Goal: Task Accomplishment & Management: Use online tool/utility

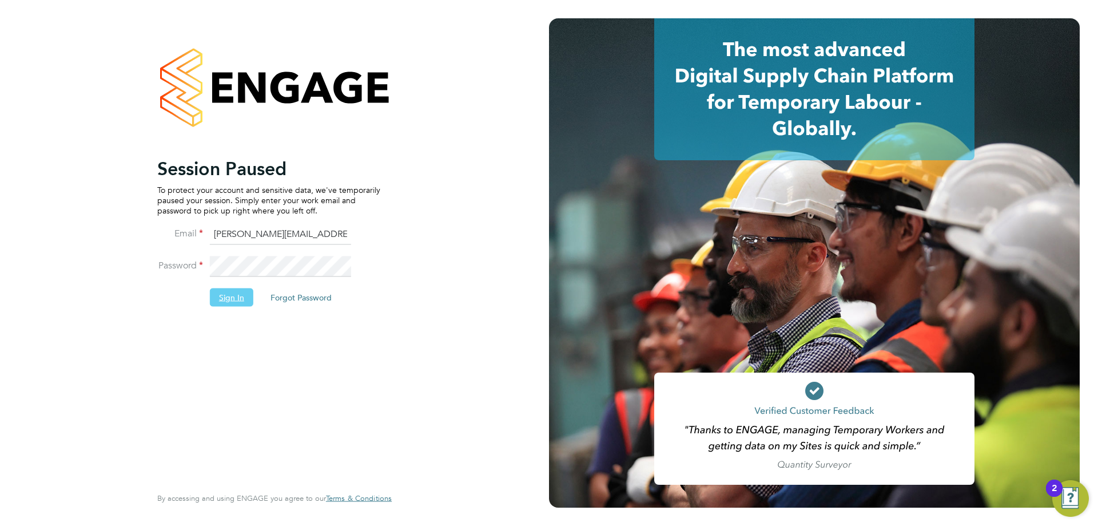
click at [223, 301] on button "Sign In" at bounding box center [231, 297] width 43 height 18
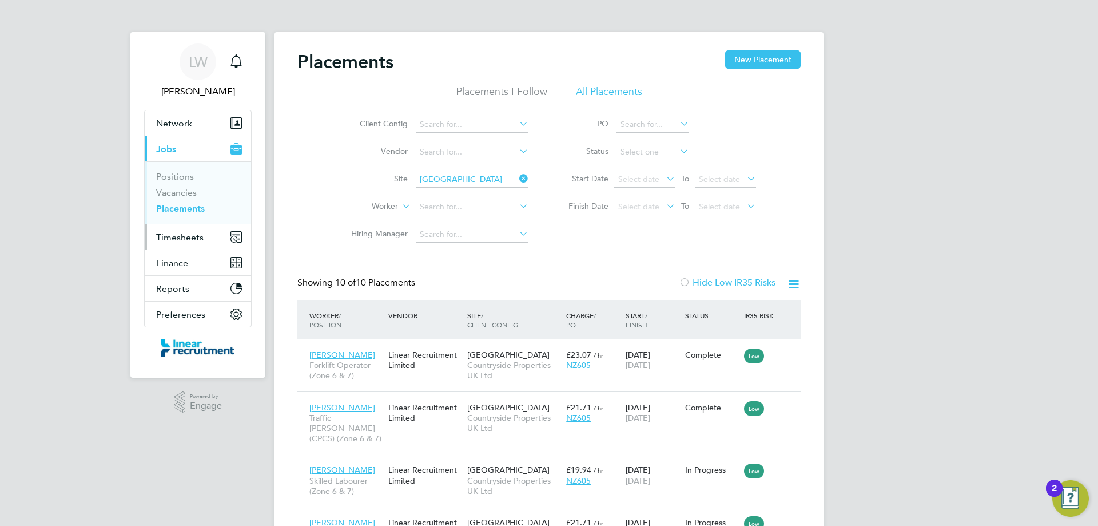
click at [185, 233] on span "Timesheets" at bounding box center [179, 237] width 47 height 11
click at [198, 237] on span "Timesheets" at bounding box center [179, 237] width 47 height 11
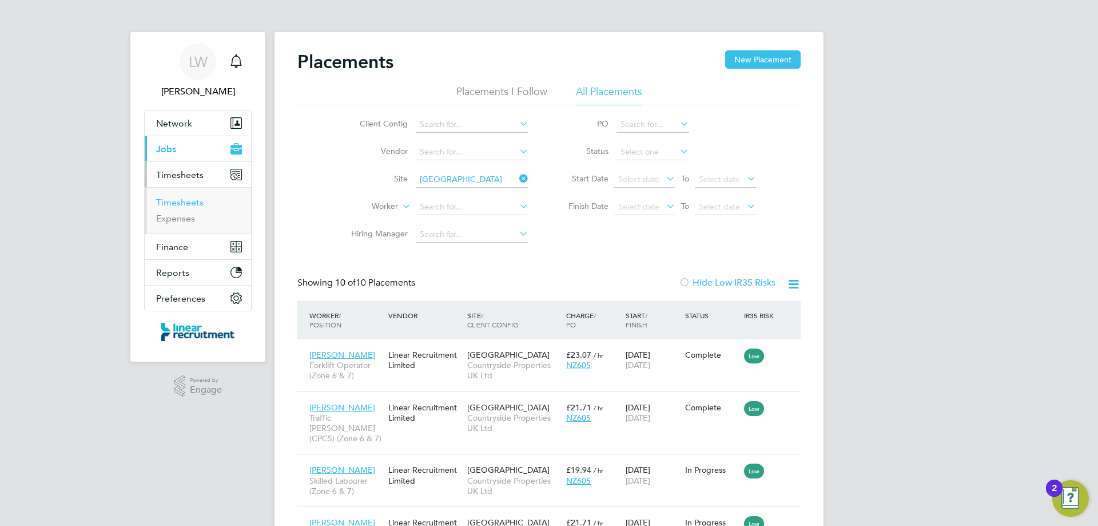
click at [180, 200] on link "Timesheets" at bounding box center [179, 202] width 47 height 11
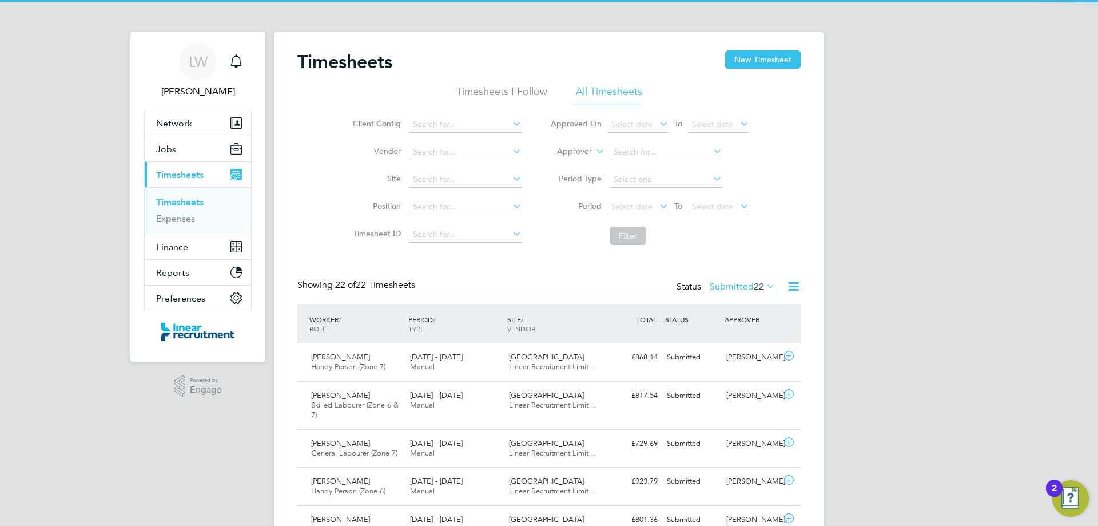
scroll to position [29, 100]
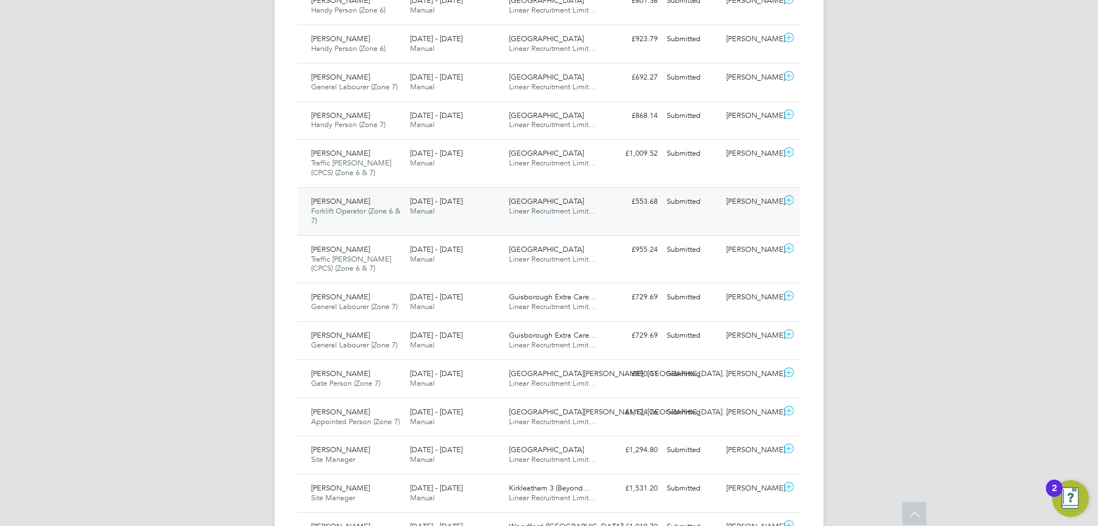
click at [479, 216] on div "[DATE] - [DATE] Manual" at bounding box center [455, 206] width 99 height 29
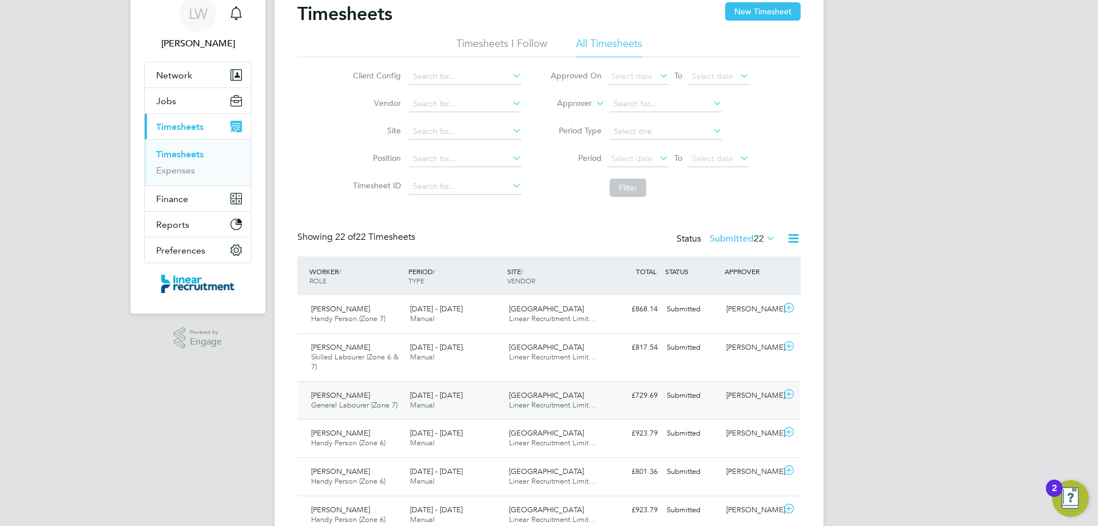
scroll to position [114, 0]
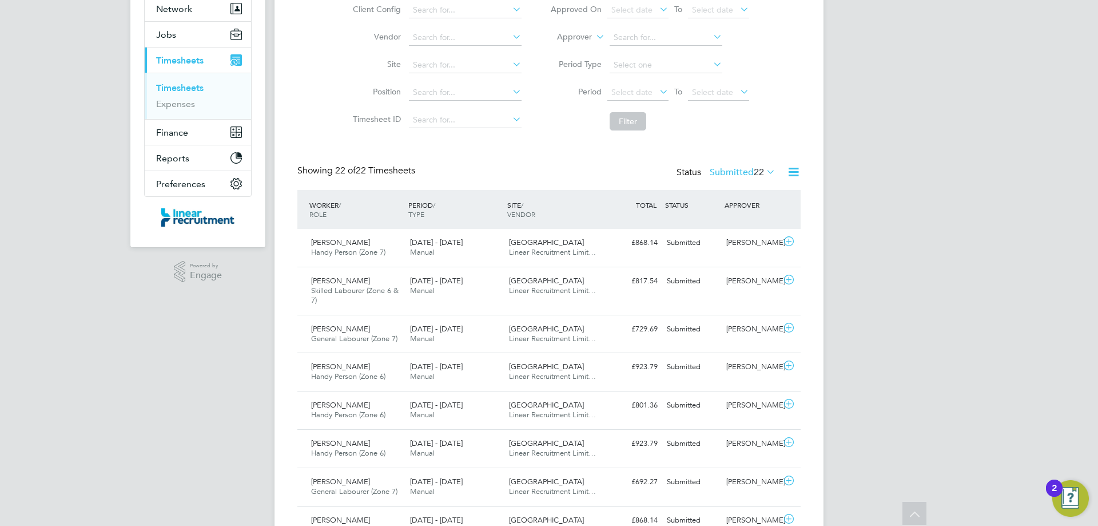
click at [735, 173] on label "Submitted 22" at bounding box center [743, 171] width 66 height 11
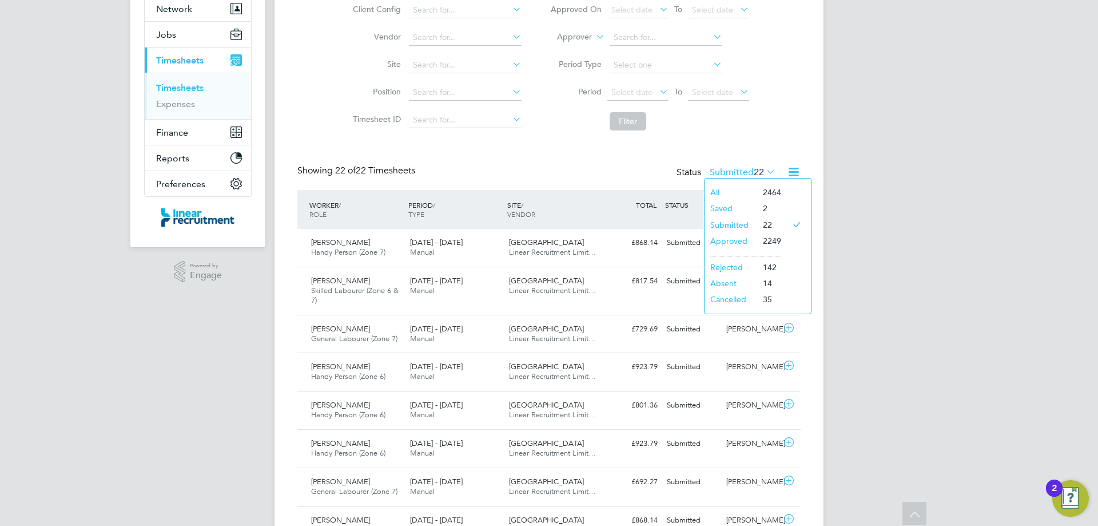
click at [738, 225] on li "Submitted" at bounding box center [731, 225] width 53 height 16
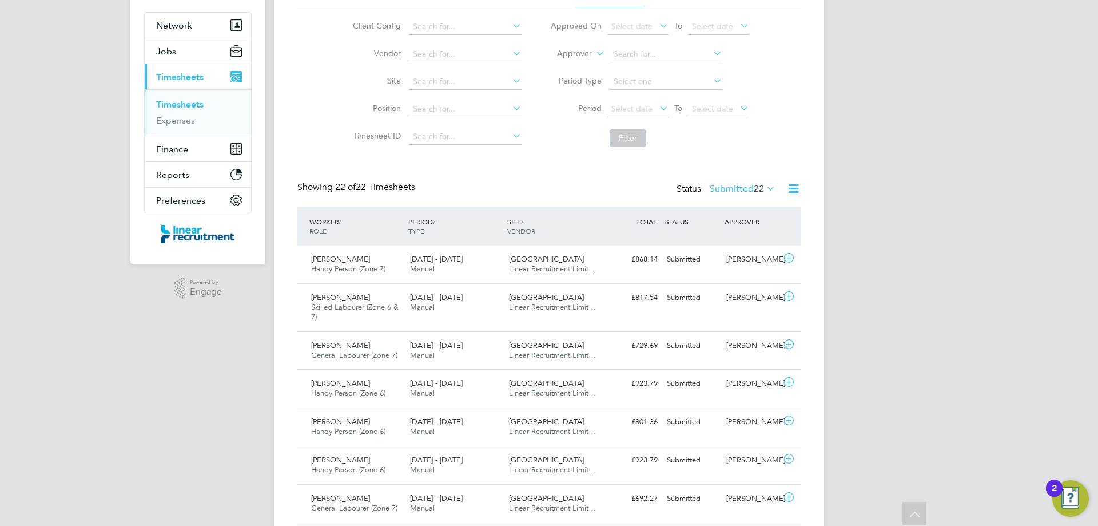
scroll to position [0, 0]
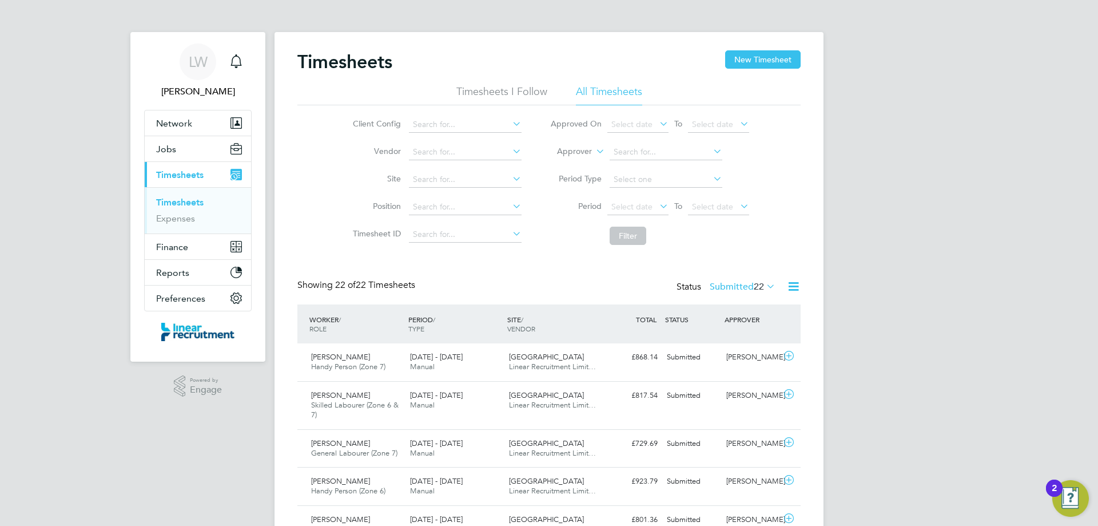
click at [180, 124] on span "Network" at bounding box center [174, 123] width 36 height 11
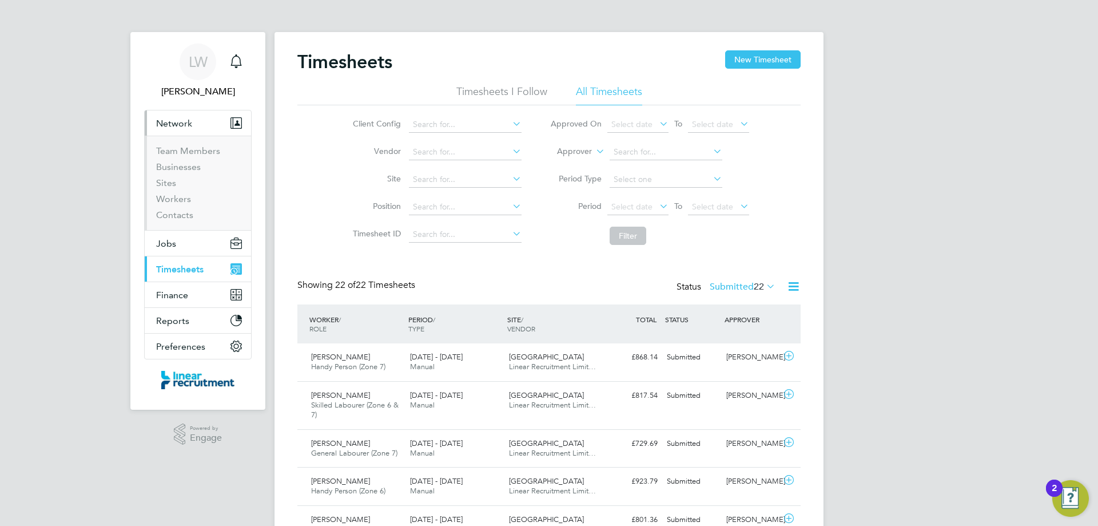
click at [180, 124] on span "Network" at bounding box center [174, 123] width 36 height 11
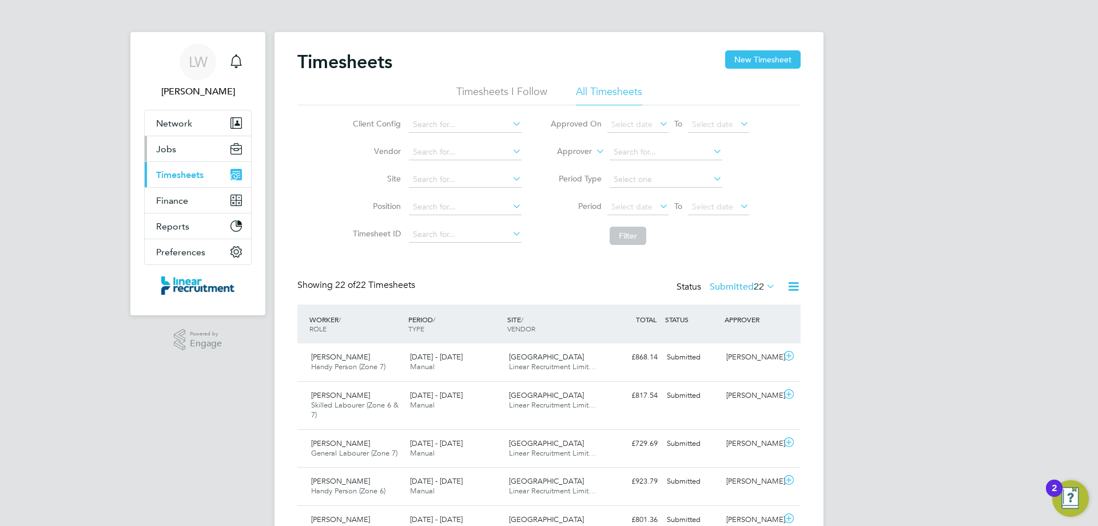
click at [175, 147] on span "Jobs" at bounding box center [166, 149] width 20 height 11
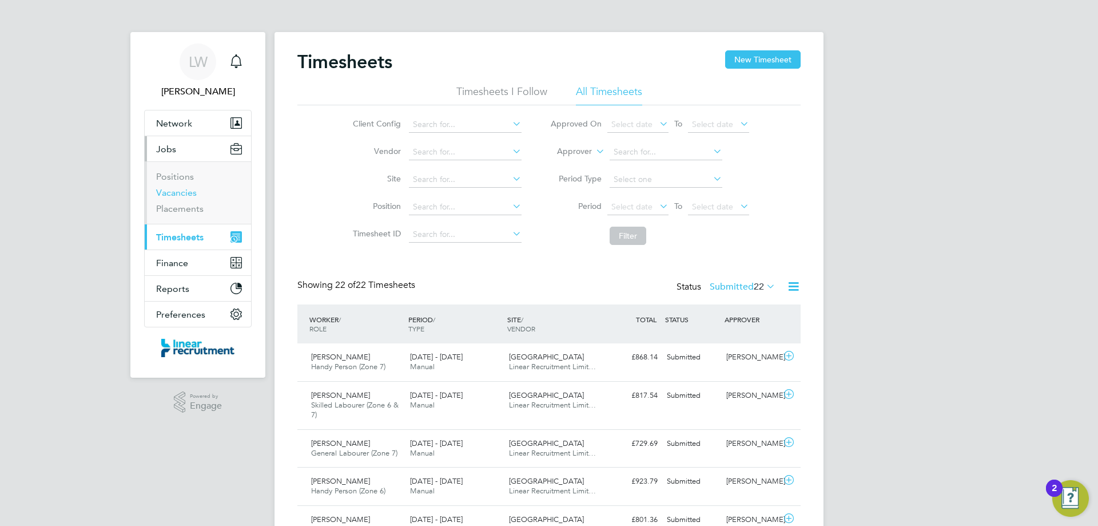
click at [185, 190] on link "Vacancies" at bounding box center [176, 192] width 41 height 11
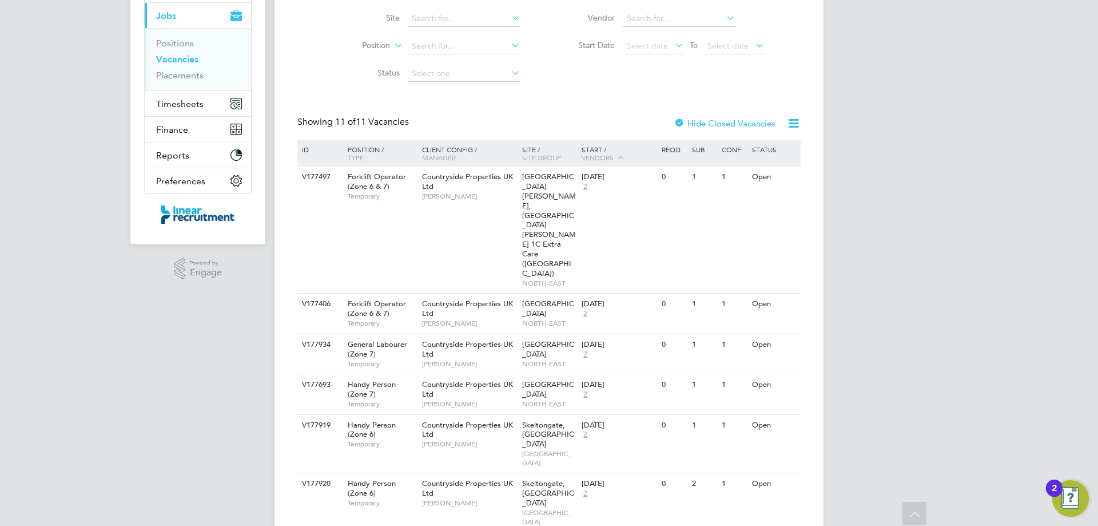
scroll to position [19, 0]
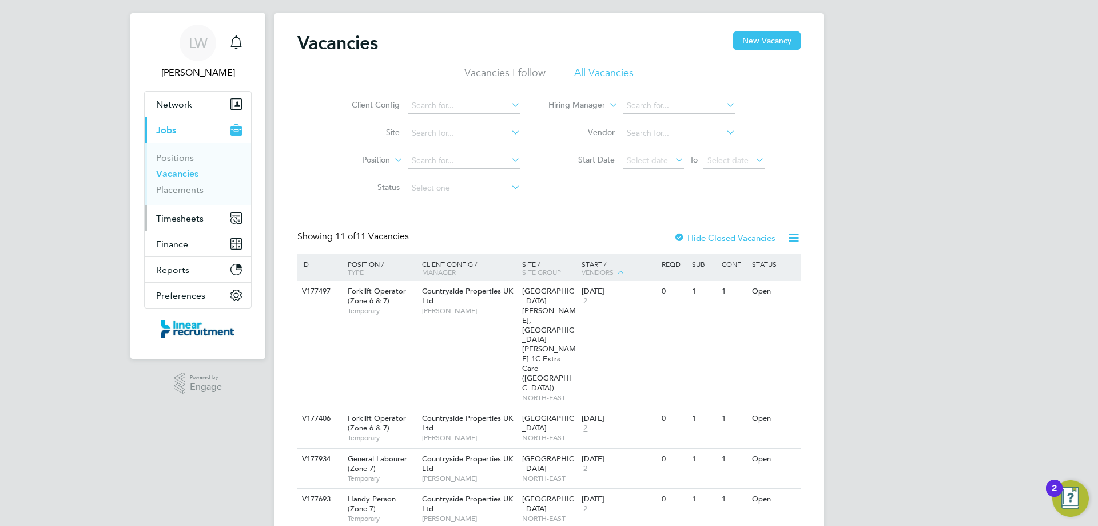
click at [197, 220] on span "Timesheets" at bounding box center [179, 218] width 47 height 11
click at [174, 218] on span "Timesheets" at bounding box center [179, 218] width 47 height 11
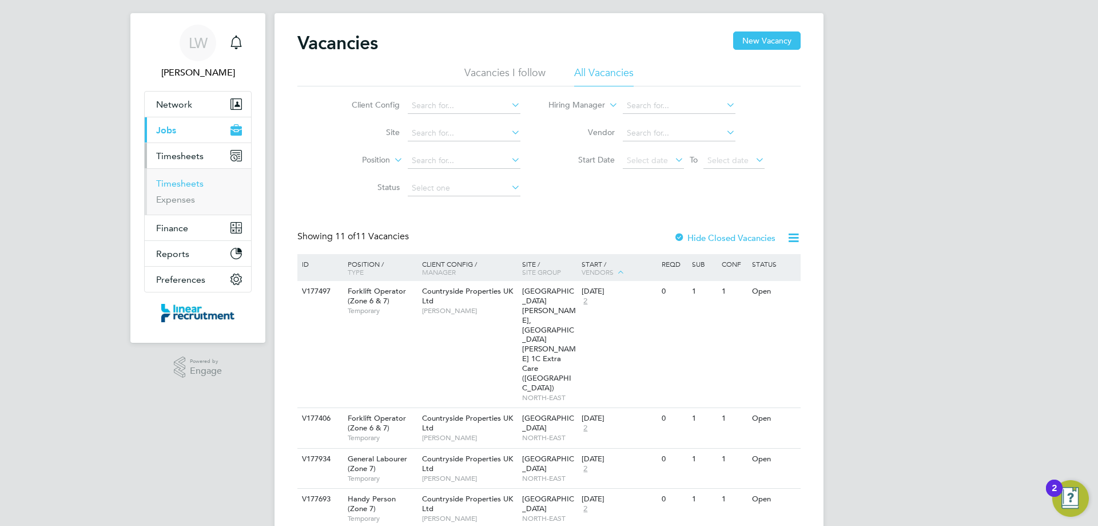
click at [174, 183] on link "Timesheets" at bounding box center [179, 183] width 47 height 11
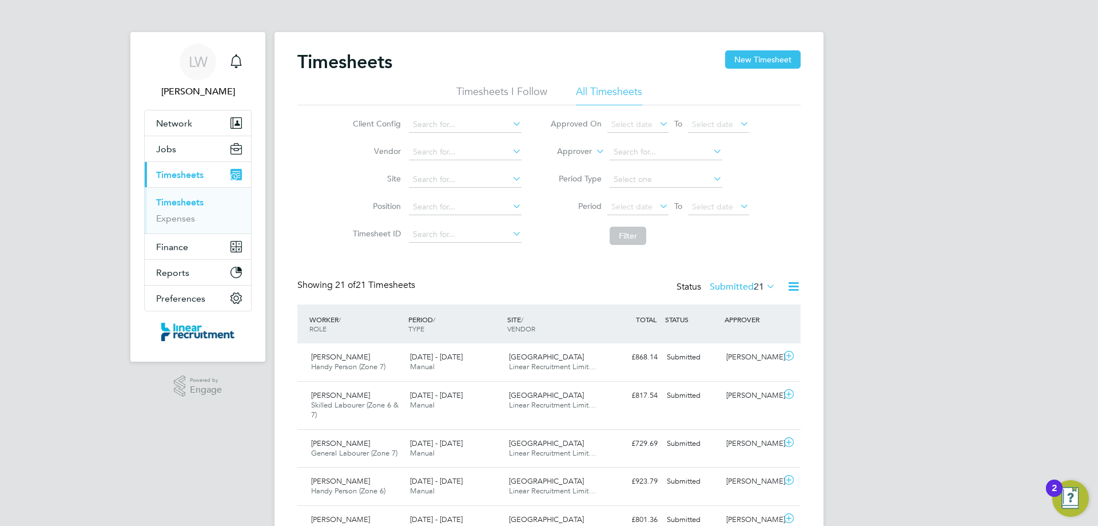
scroll to position [29, 100]
